Goal: Task Accomplishment & Management: Complete application form

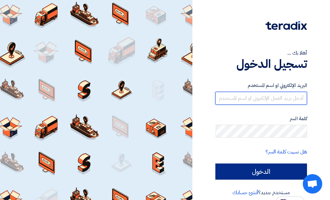
type input "[DEMOGRAPHIC_DATA][EMAIL_ADDRESS][DOMAIN_NAME]"
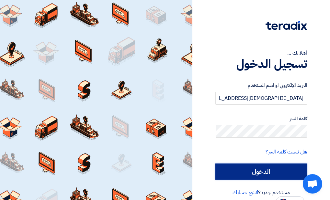
click at [277, 167] on input "الدخول" at bounding box center [261, 172] width 92 height 16
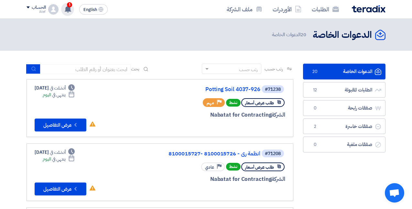
click at [71, 5] on span "1" at bounding box center [69, 4] width 5 height 5
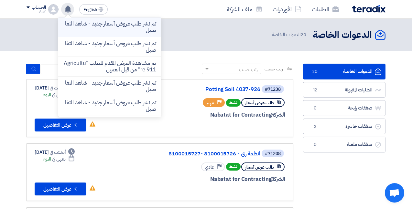
click at [92, 26] on p "تم نشر طلب عروض أسعار جديد - شاهد التفاصيل" at bounding box center [109, 27] width 93 height 13
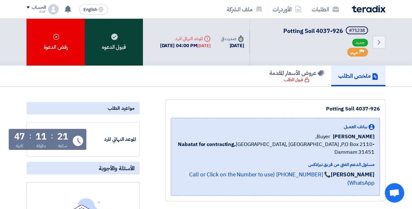
click at [120, 46] on div "قبول الدعوه" at bounding box center [114, 42] width 58 height 47
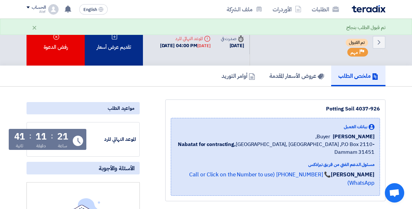
click at [125, 58] on div "تقديم عرض أسعار" at bounding box center [114, 42] width 58 height 47
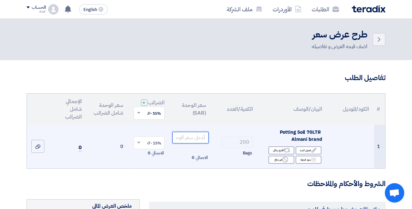
click at [189, 141] on input "number" at bounding box center [190, 138] width 36 height 12
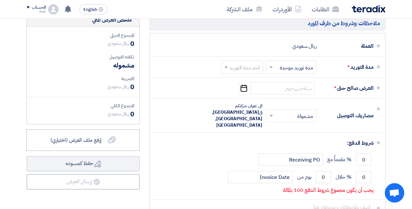
scroll to position [182, 0]
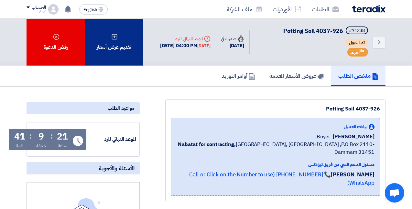
click at [130, 57] on div "تقديم عرض أسعار" at bounding box center [114, 42] width 58 height 47
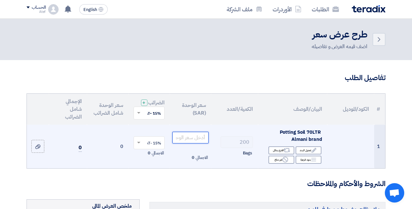
click at [197, 143] on input "number" at bounding box center [190, 138] width 36 height 12
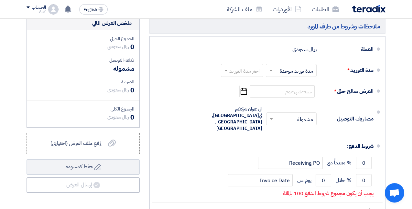
type input "1"
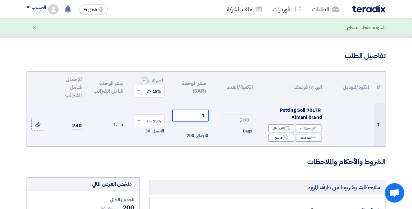
scroll to position [21, 0]
drag, startPoint x: 202, startPoint y: 121, endPoint x: 206, endPoint y: 122, distance: 4.3
click at [206, 122] on input "1" at bounding box center [190, 117] width 36 height 12
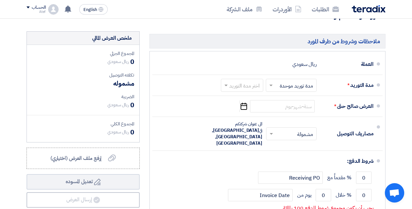
scroll to position [204, 0]
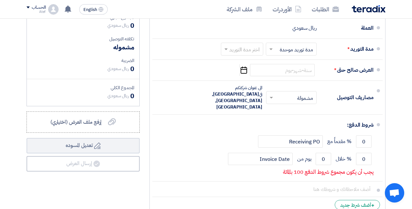
type input "1"
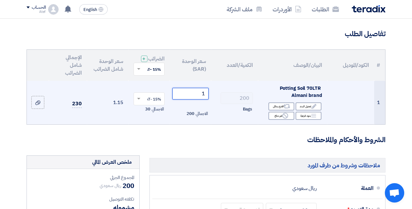
scroll to position [43, 0]
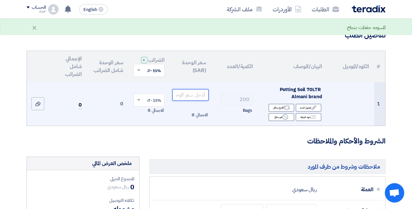
click at [193, 101] on input "number" at bounding box center [190, 95] width 36 height 12
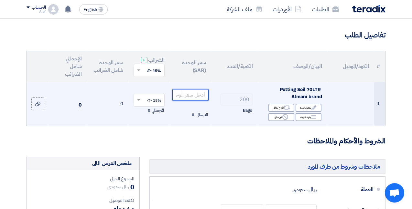
type input "-1"
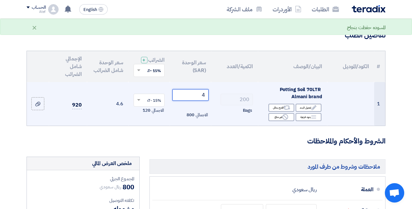
type input "42"
type input "42.3"
type input "4"
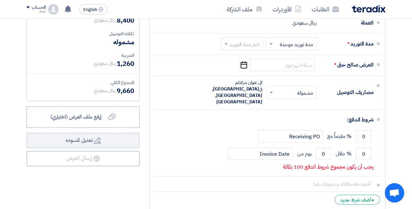
scroll to position [172, 0]
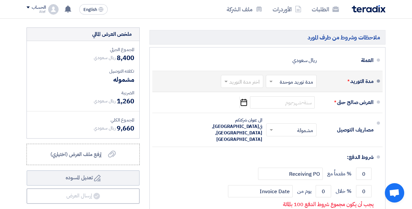
type input "42"
click at [271, 85] on span at bounding box center [270, 81] width 8 height 6
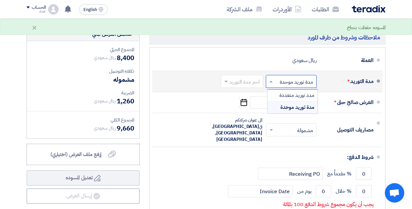
click at [271, 85] on span at bounding box center [270, 81] width 8 height 6
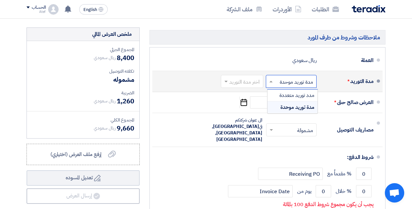
click at [278, 87] on input "text" at bounding box center [290, 82] width 48 height 9
click at [288, 87] on input "text" at bounding box center [290, 82] width 48 height 9
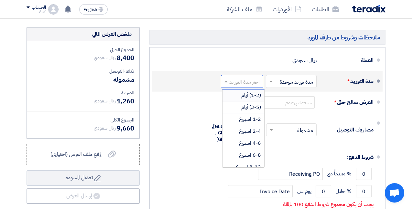
click at [242, 87] on input "text" at bounding box center [240, 82] width 39 height 9
click at [248, 98] on span "(1-2) أيام" at bounding box center [251, 96] width 20 height 8
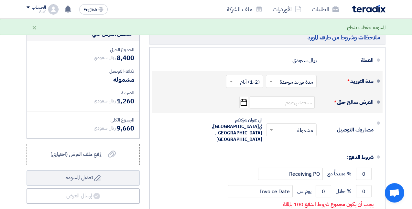
click at [244, 108] on icon "Pick a date" at bounding box center [243, 103] width 9 height 12
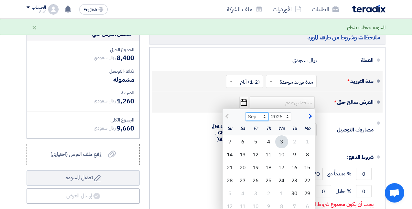
click at [265, 121] on select "Sep Oct Nov Dec" at bounding box center [257, 117] width 23 height 8
select select "10"
click at [246, 118] on select "Sep Oct Nov Dec" at bounding box center [257, 117] width 23 height 8
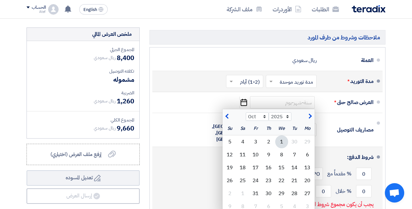
click at [281, 147] on div "1" at bounding box center [281, 142] width 13 height 13
type input "[DATE]"
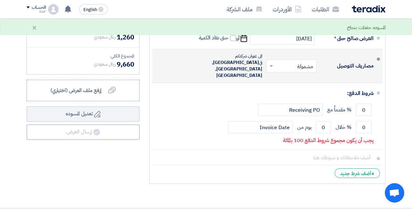
scroll to position [237, 0]
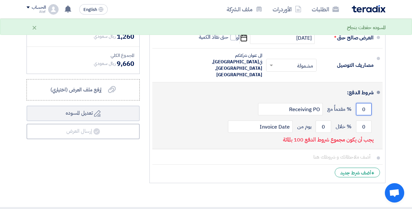
drag, startPoint x: 361, startPoint y: 103, endPoint x: 368, endPoint y: 104, distance: 6.2
click at [334, 104] on input "0" at bounding box center [364, 109] width 16 height 12
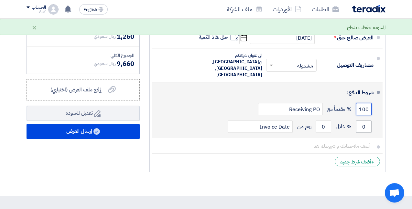
type input "100"
click at [334, 121] on input "0" at bounding box center [364, 127] width 16 height 12
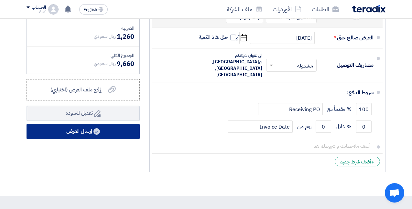
click at [107, 136] on button "إرسال العرض" at bounding box center [83, 132] width 113 height 16
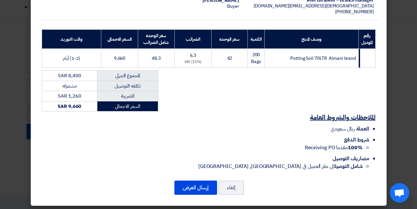
scroll to position [82, 0]
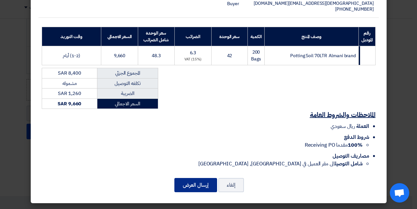
click at [203, 185] on button "إرسال العرض" at bounding box center [195, 185] width 43 height 14
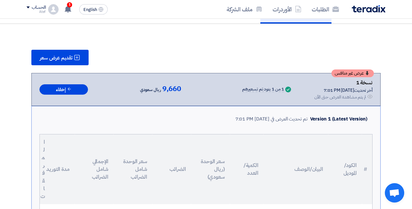
scroll to position [48, 0]
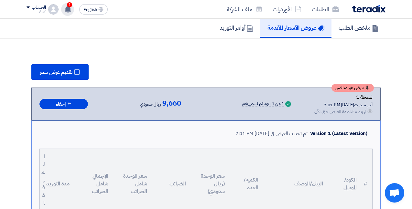
click at [71, 9] on icon at bounding box center [67, 9] width 7 height 7
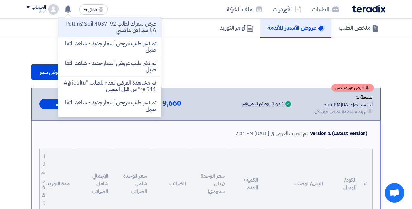
click at [334, 103] on div "أخر تحديث [DATE] 7:01 PM" at bounding box center [343, 105] width 58 height 7
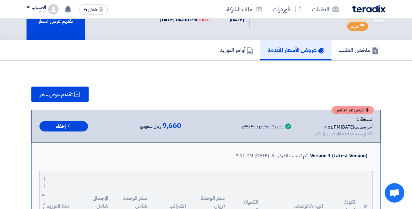
scroll to position [0, 0]
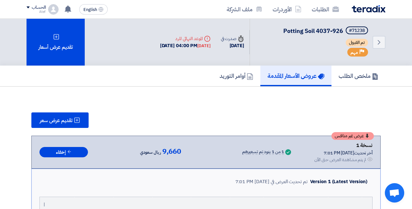
click at [106, 50] on div "Back #71238 Potting Soil 4037-926 تم القبول Priority مهم Time صدرت في [DATE] De…" at bounding box center [206, 42] width 359 height 47
